Goal: Find specific page/section: Find specific page/section

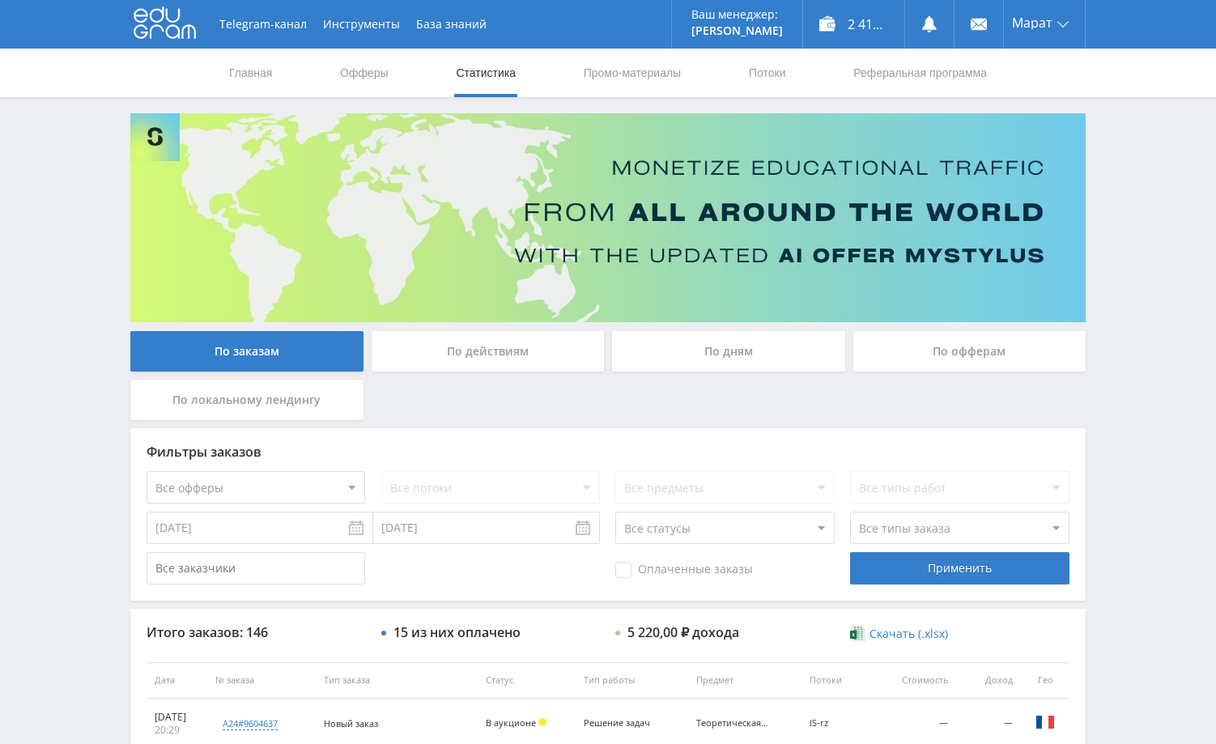
click at [1134, 364] on div "Telegram-канал Инструменты База знаний Ваш менеджер: [PERSON_NAME] Online @edug…" at bounding box center [608, 680] width 1216 height 1360
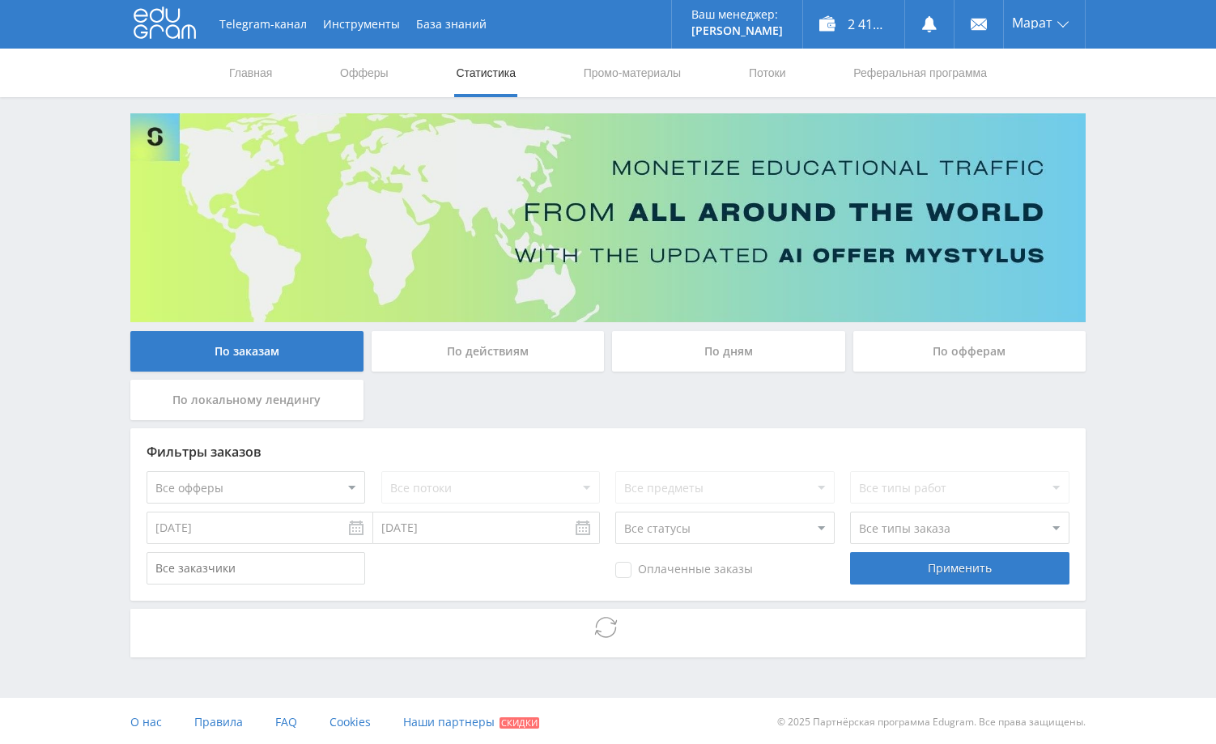
click at [1125, 335] on div "Telegram-канал Инструменты База знаний Ваш менеджер: [PERSON_NAME] Online @edug…" at bounding box center [608, 373] width 1216 height 747
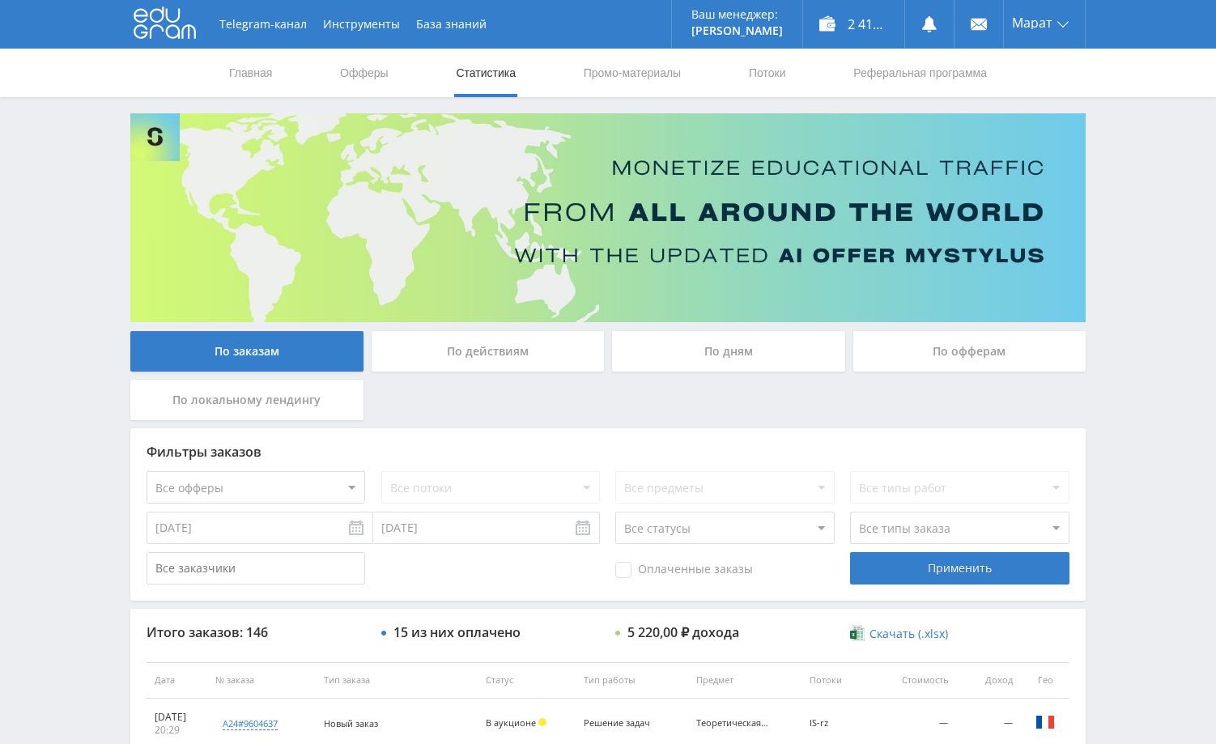
click at [1117, 247] on div "Telegram-канал Инструменты База знаний Ваш менеджер: [PERSON_NAME] Online @edug…" at bounding box center [608, 680] width 1216 height 1360
click at [1133, 399] on div "Telegram-канал Инструменты База знаний Ваш менеджер: [PERSON_NAME] Online @edug…" at bounding box center [608, 680] width 1216 height 1360
click at [1161, 304] on div "Telegram-канал Инструменты База знаний Ваш менеджер: [PERSON_NAME] Online @edug…" at bounding box center [608, 680] width 1216 height 1360
click at [1137, 294] on div "Telegram-канал Инструменты База знаний Ваш менеджер: [PERSON_NAME] Online @edug…" at bounding box center [608, 680] width 1216 height 1360
click at [1161, 300] on div "Telegram-канал Инструменты База знаний Ваш менеджер: [PERSON_NAME] Online @edug…" at bounding box center [608, 680] width 1216 height 1360
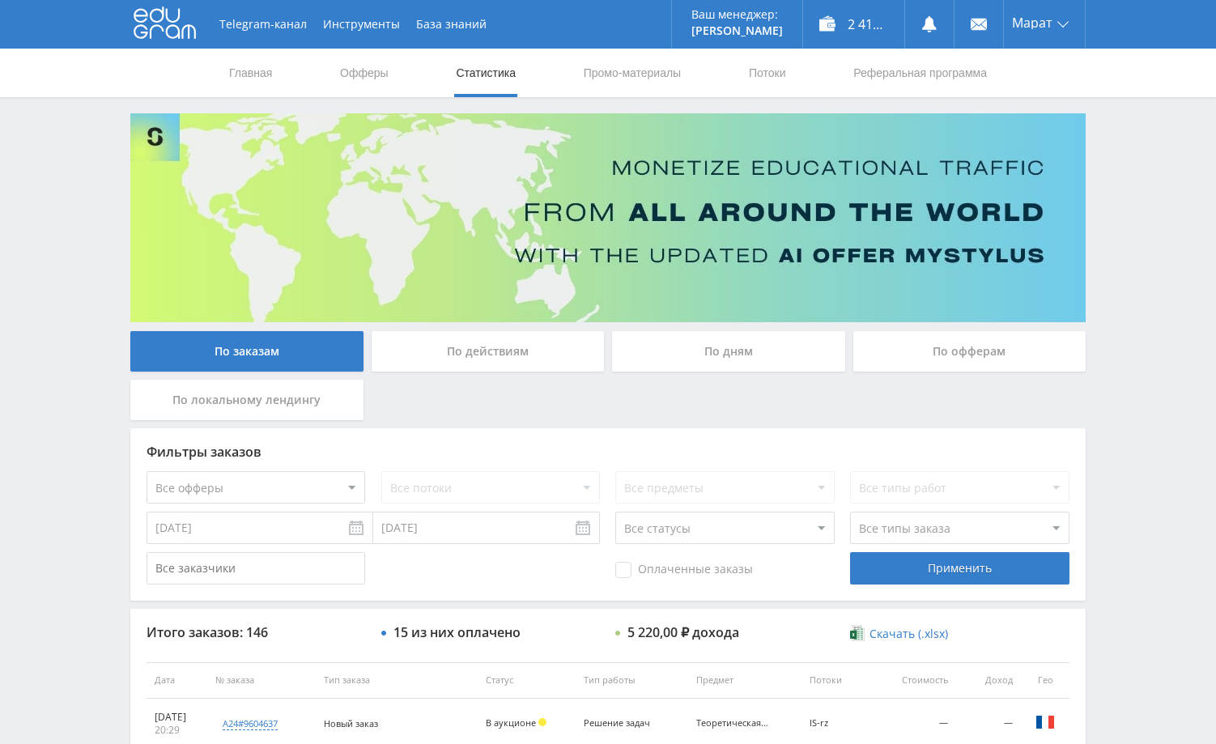
click at [1121, 328] on div "Telegram-канал Инструменты База знаний Ваш менеджер: [PERSON_NAME] Online @edug…" at bounding box center [608, 680] width 1216 height 1360
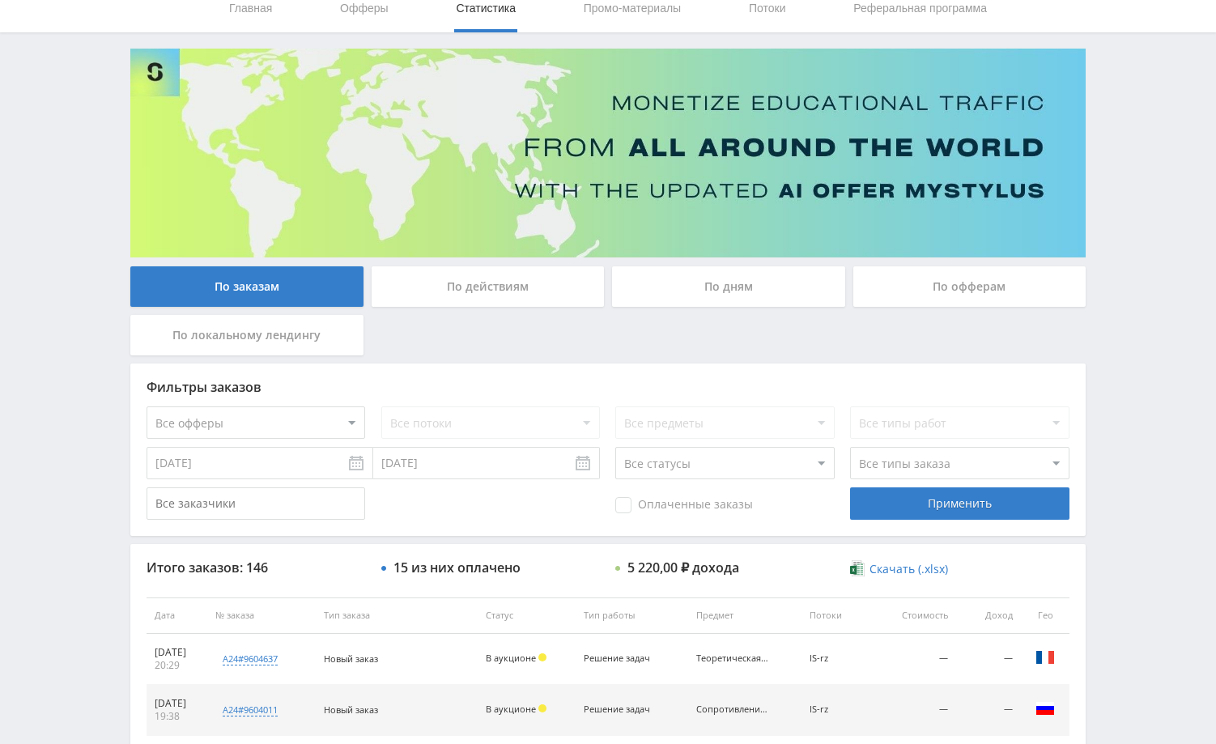
scroll to position [49, 0]
